Goal: Communication & Community: Answer question/provide support

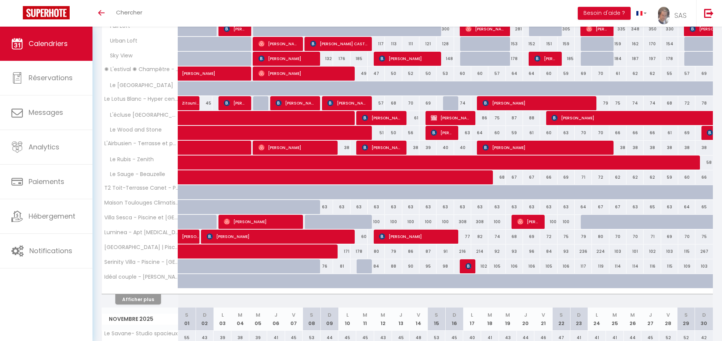
scroll to position [42, 0]
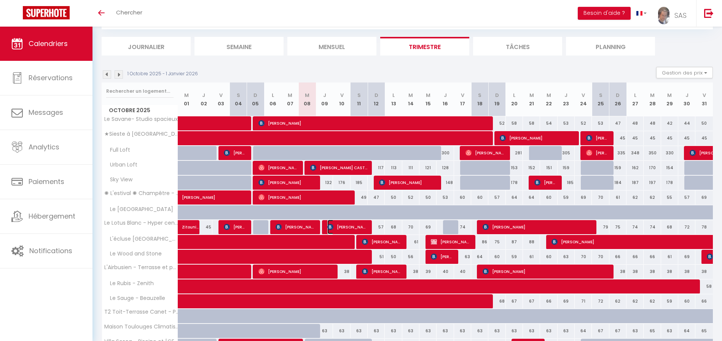
click at [342, 229] on span "[PERSON_NAME]" at bounding box center [347, 227] width 40 height 14
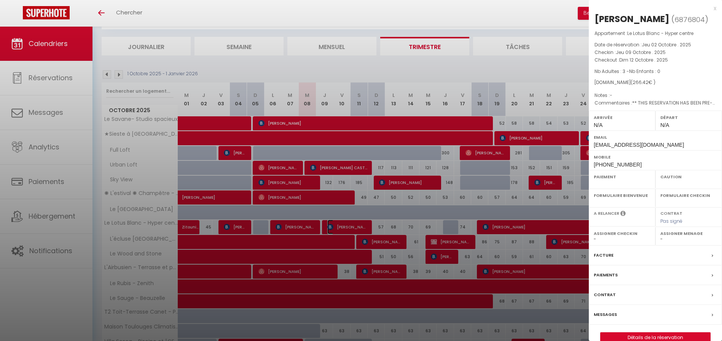
select select "OK"
select select "KO"
select select "0"
select select "1"
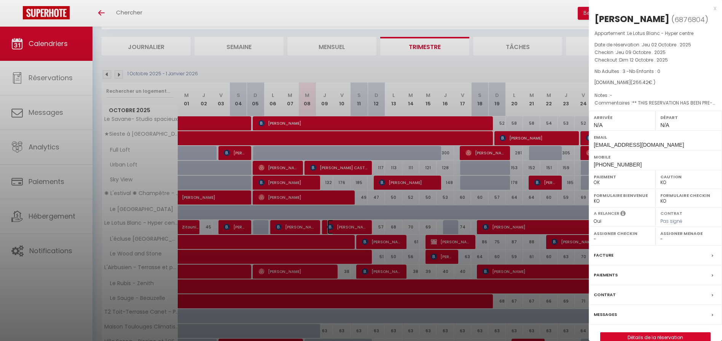
select select
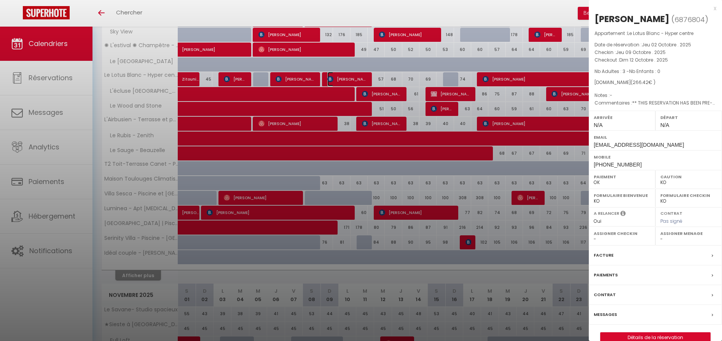
scroll to position [0, 0]
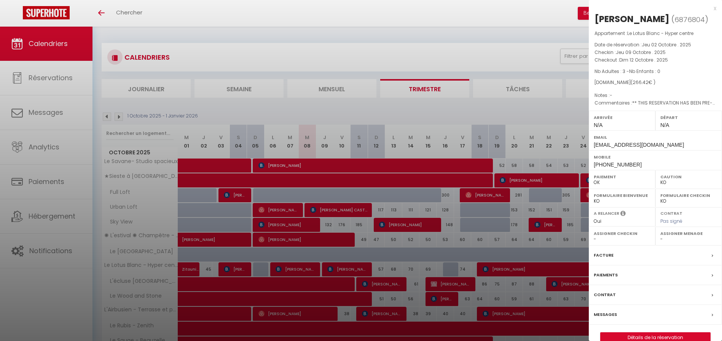
click at [609, 316] on label "Messages" at bounding box center [604, 315] width 23 height 8
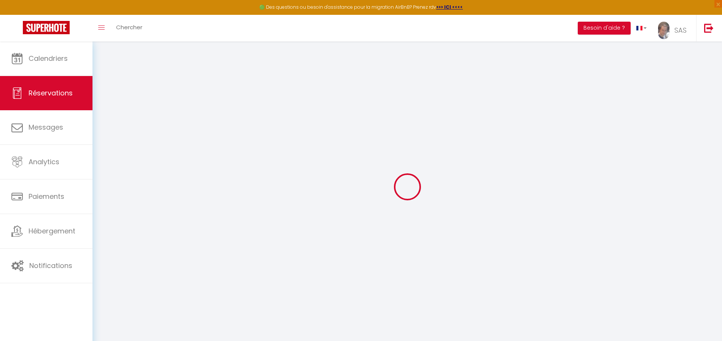
select select
checkbox input "false"
type textarea "** THIS RESERVATION HAS BEEN PRE-PAID ** Reservation has a cancellation grace p…"
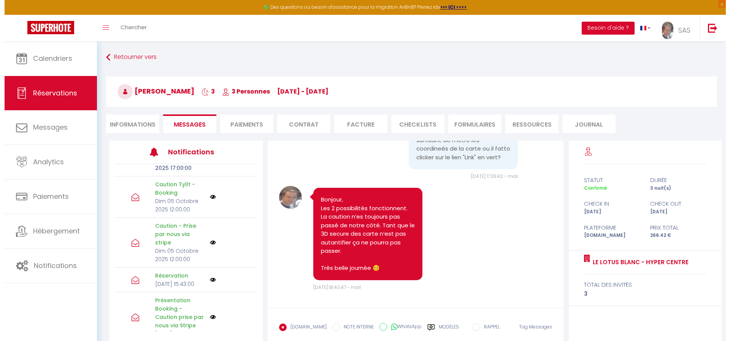
scroll to position [126, 0]
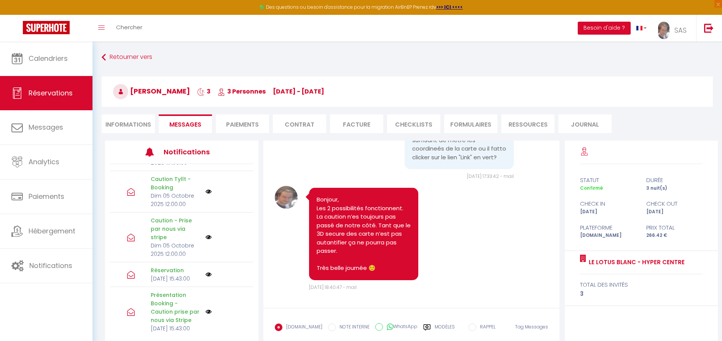
click at [205, 195] on img at bounding box center [208, 192] width 6 height 6
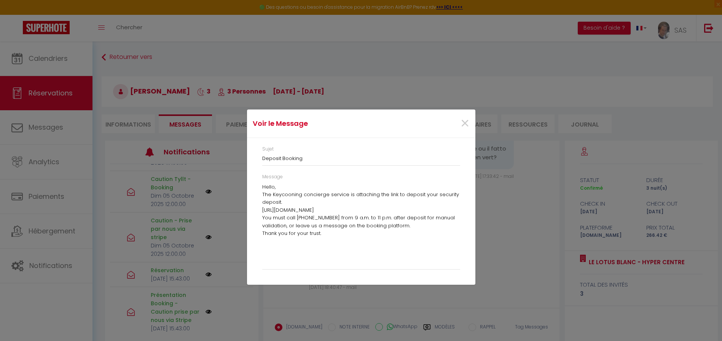
scroll to position [118, 0]
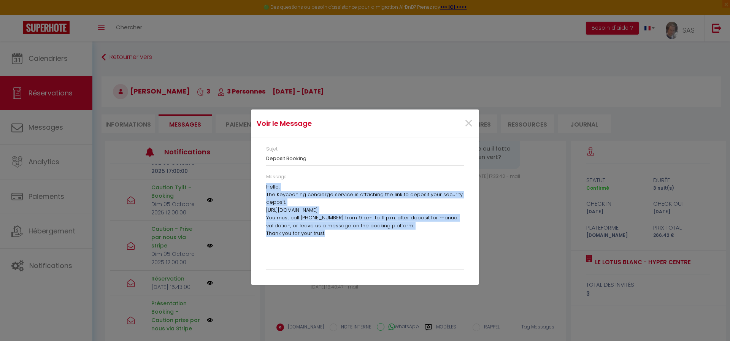
drag, startPoint x: 331, startPoint y: 232, endPoint x: 264, endPoint y: 188, distance: 80.8
click at [264, 188] on div "Message Hello, The Keycooning concierge service is attaching the link to deposi…" at bounding box center [365, 225] width 208 height 104
copy div "Hello, The Keycooning concierge service is attaching the link to deposit your s…"
click at [472, 121] on span "×" at bounding box center [469, 123] width 10 height 23
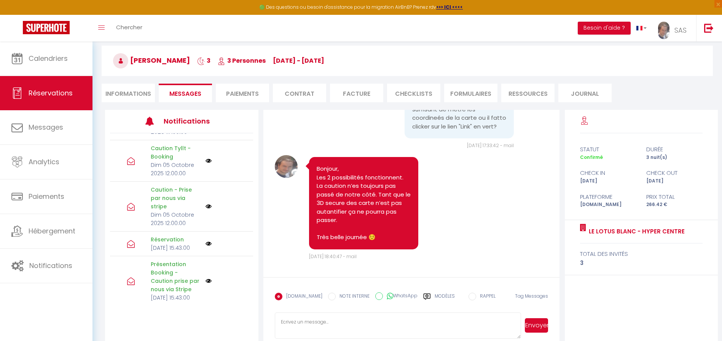
scroll to position [43, 0]
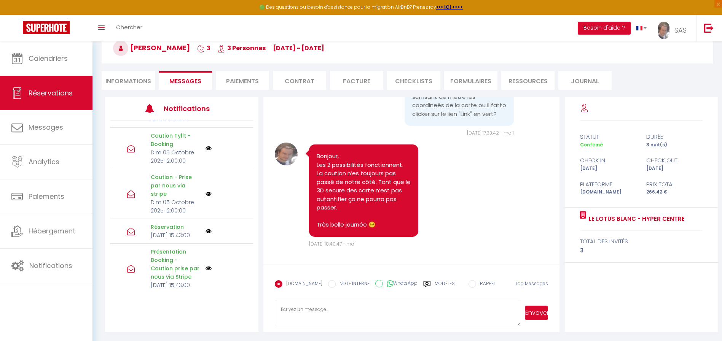
click at [369, 309] on textarea at bounding box center [398, 313] width 246 height 27
paste textarea "Hello, The Keycooning concierge service is attaching the link to deposit your s…"
type textarea "Hello, The Keycooning concierge service is attaching the link to deposit your s…"
click at [542, 308] on button "Envoyer" at bounding box center [536, 313] width 23 height 14
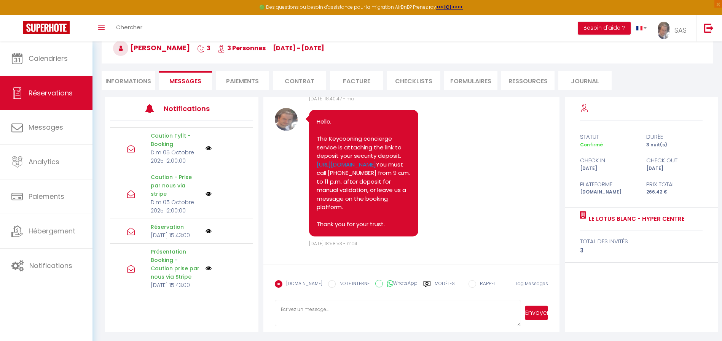
scroll to position [2339, 0]
click at [490, 201] on div "Note Sms Hello, The Keycooning concierge service is attaching the link to depos…" at bounding box center [411, 177] width 273 height 139
